Goal: Communication & Community: Participate in discussion

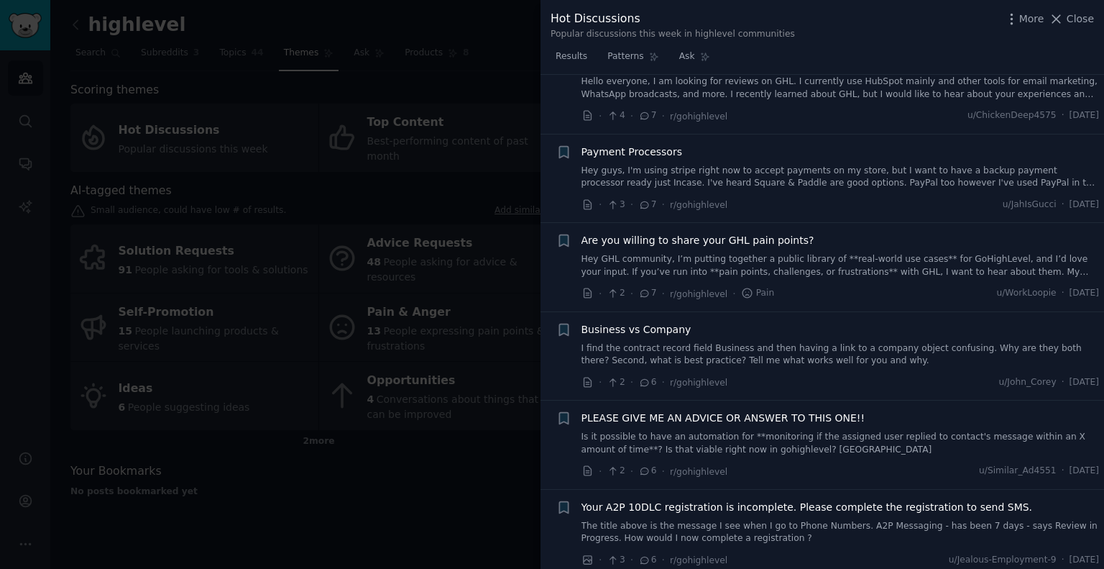
scroll to position [2355, 0]
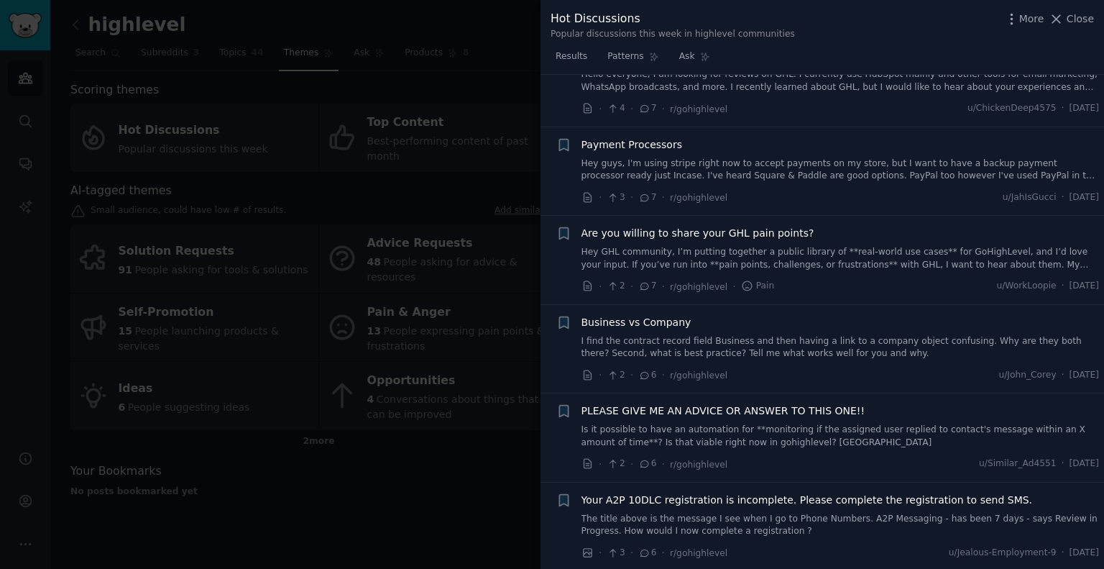
click at [651, 315] on span "Business vs Company" at bounding box center [637, 322] width 110 height 15
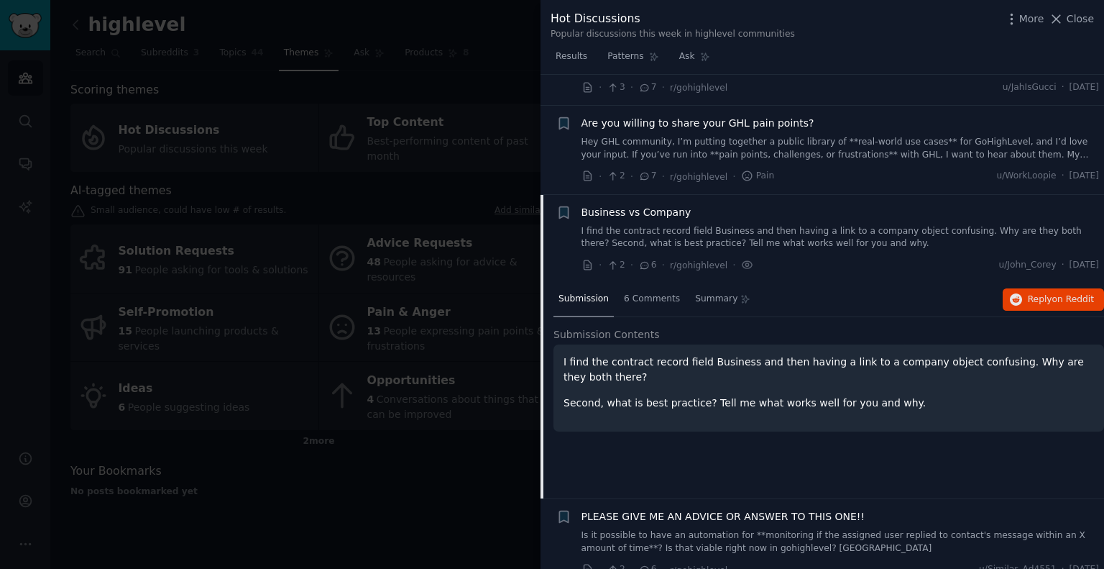
scroll to position [2353, 0]
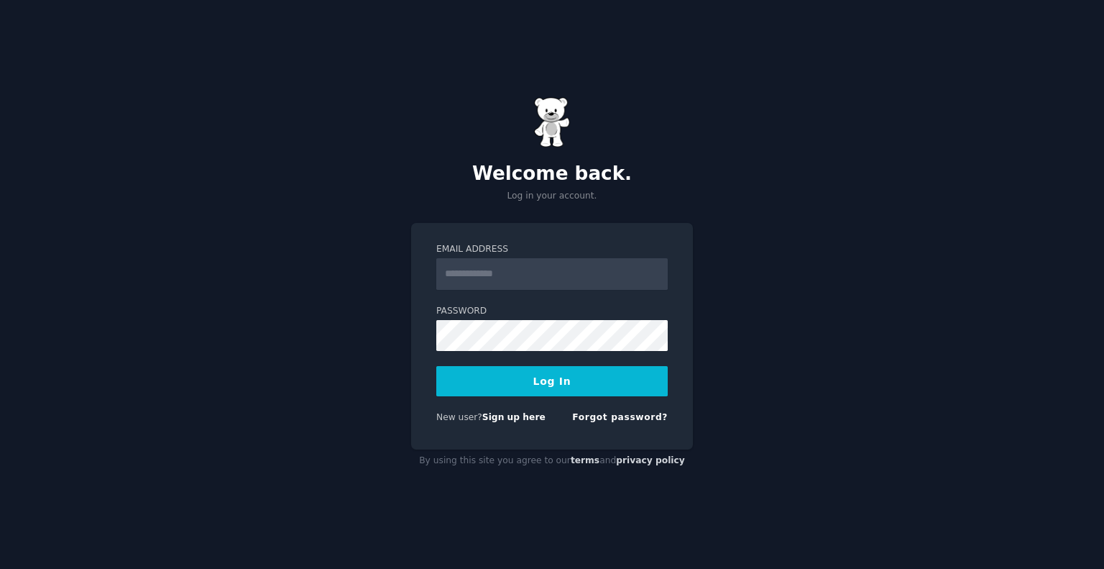
click at [553, 277] on input "Email Address" at bounding box center [551, 274] width 231 height 32
type input "**********"
click at [550, 377] on button "Log In" at bounding box center [551, 381] width 231 height 30
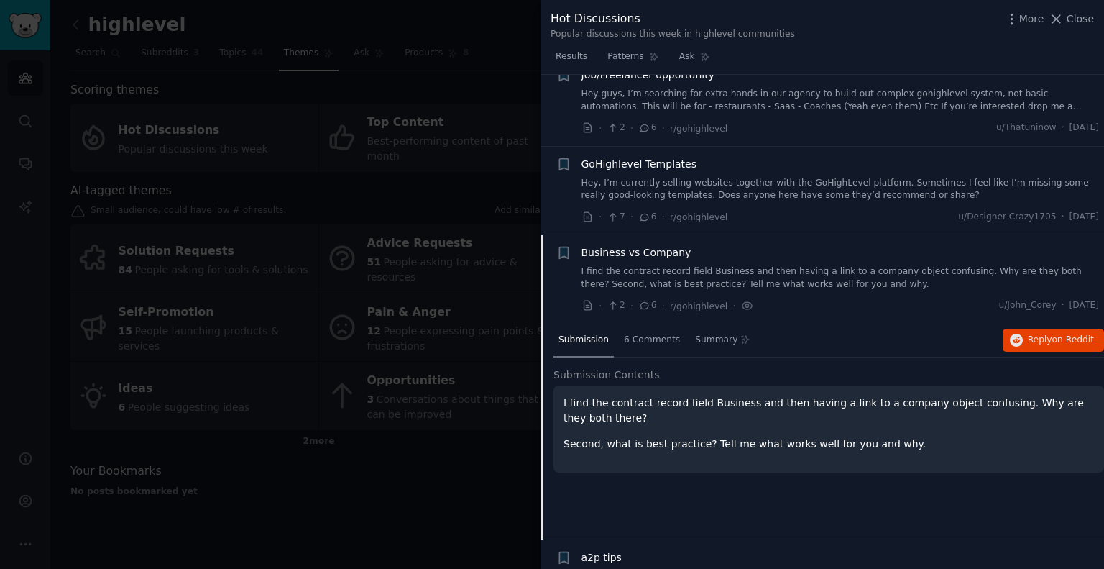
scroll to position [3314, 0]
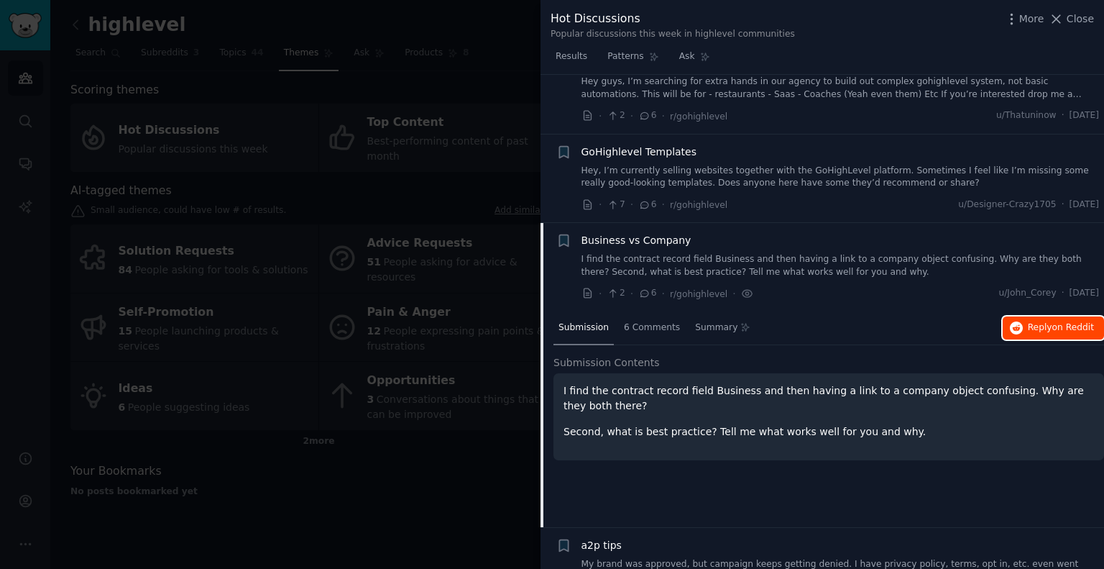
click at [1042, 321] on span "Reply on Reddit" at bounding box center [1061, 327] width 66 height 13
